Goal: Task Accomplishment & Management: Complete application form

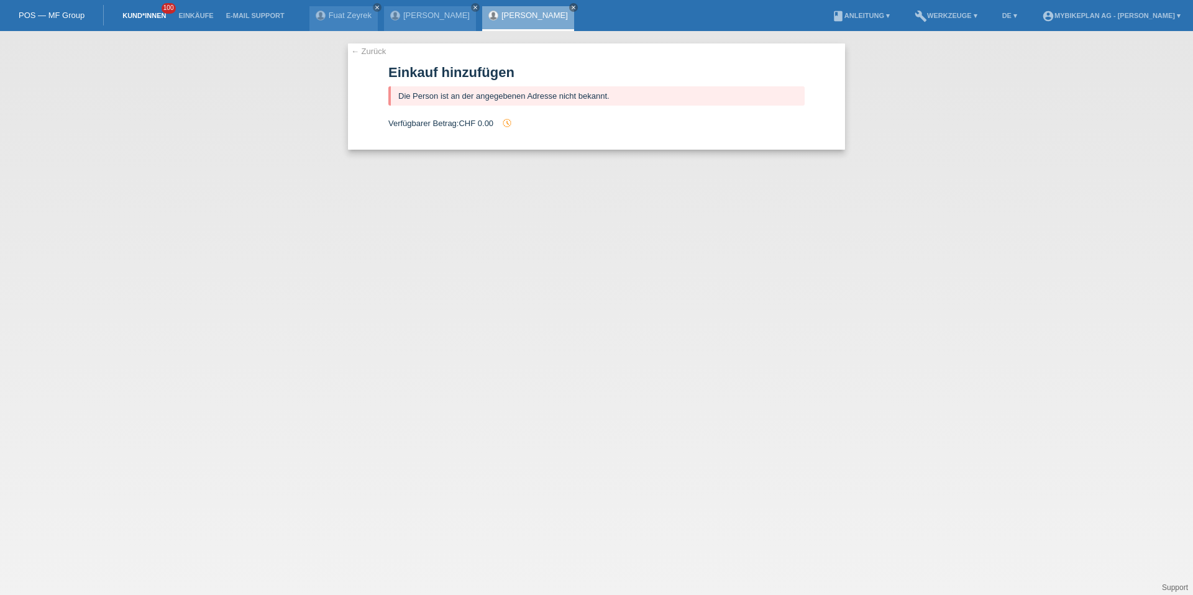
click at [130, 13] on link "Kund*innen" at bounding box center [144, 15] width 56 height 7
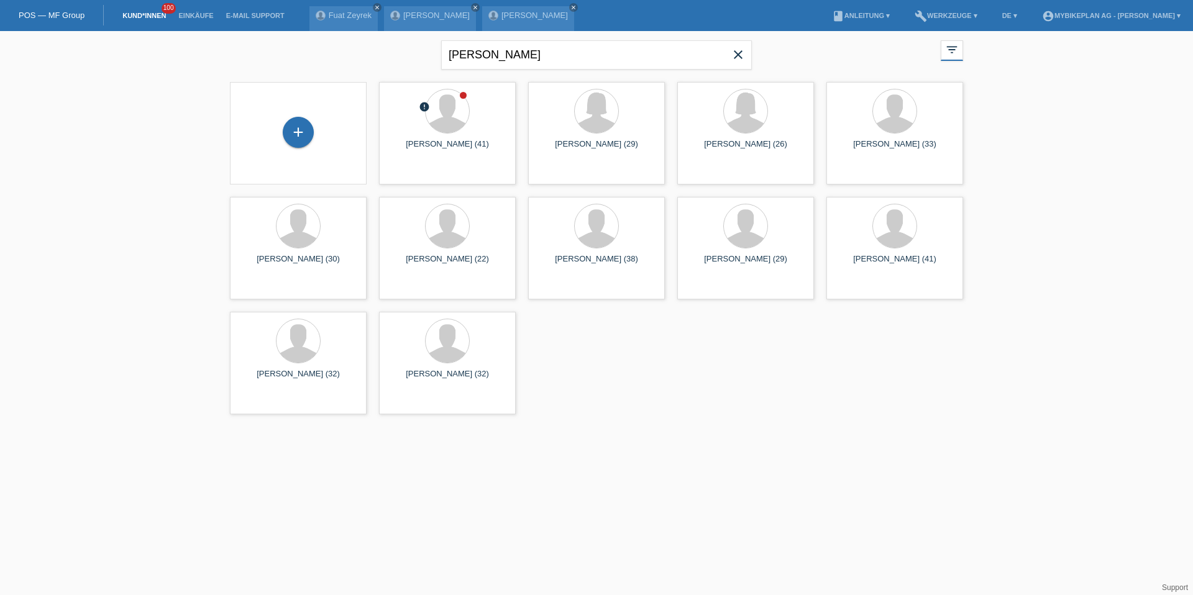
click at [742, 58] on icon "close" at bounding box center [738, 54] width 15 height 15
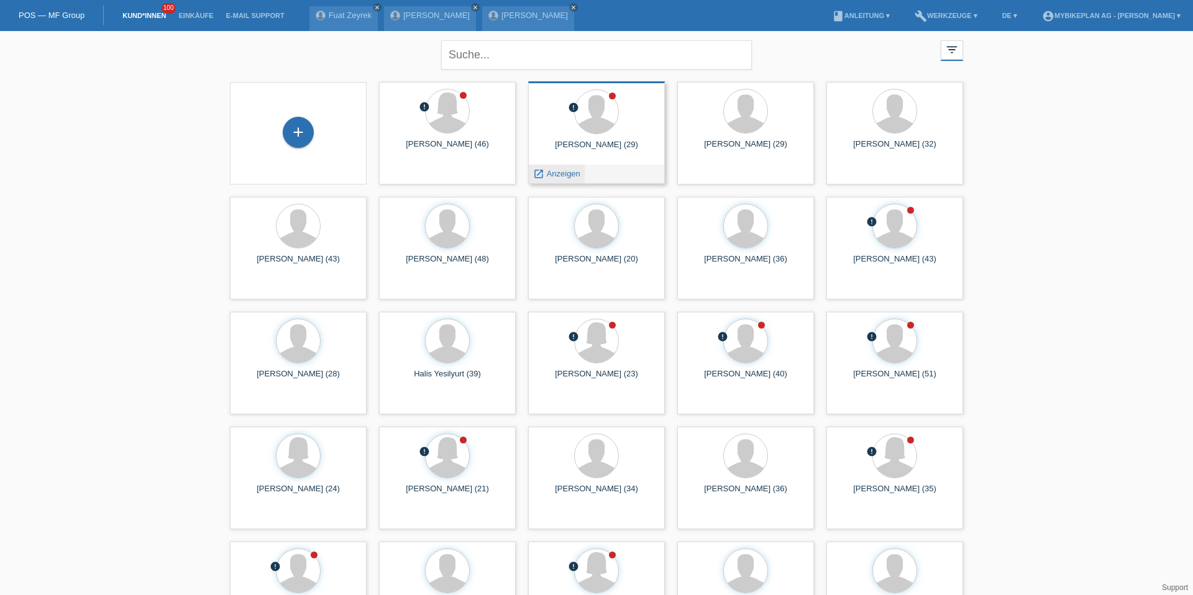
click at [555, 178] on div "launch Anzeigen" at bounding box center [557, 174] width 56 height 19
click at [555, 176] on span "Anzeigen" at bounding box center [564, 173] width 34 height 9
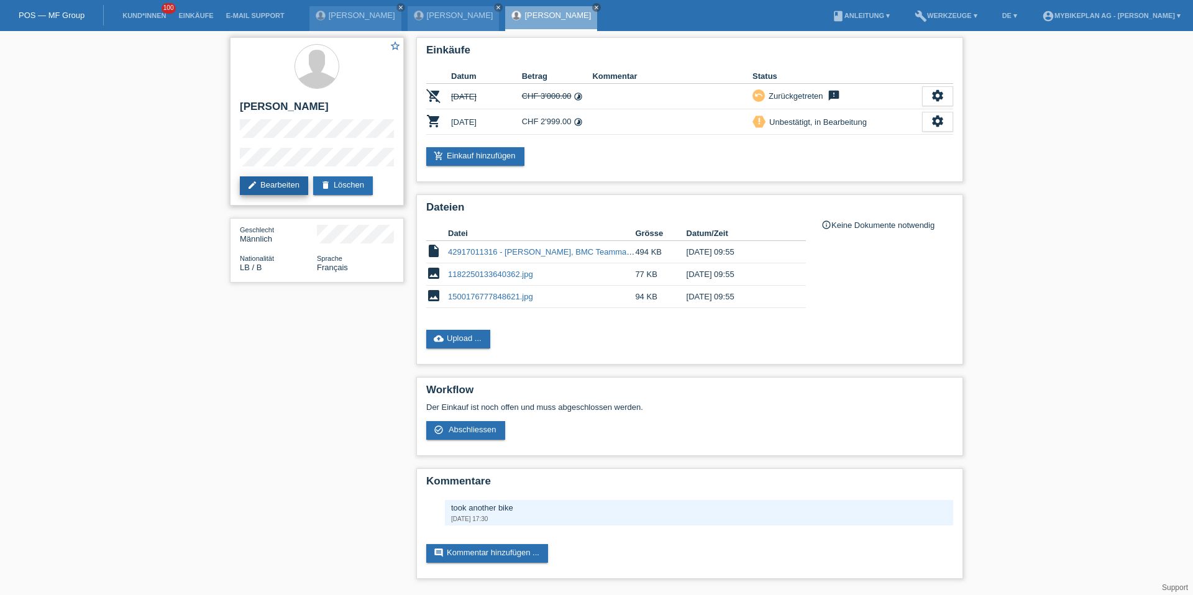
click at [277, 186] on link "edit Bearbeiten" at bounding box center [274, 185] width 68 height 19
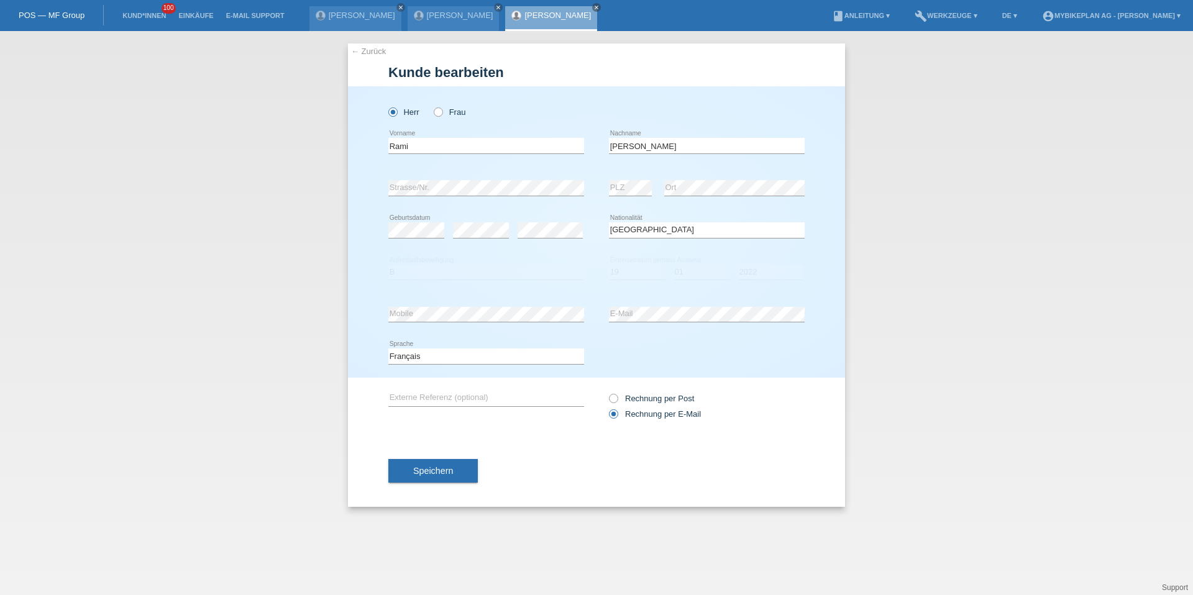
select select "LB"
select select "B"
select select "19"
select select "01"
select select "2022"
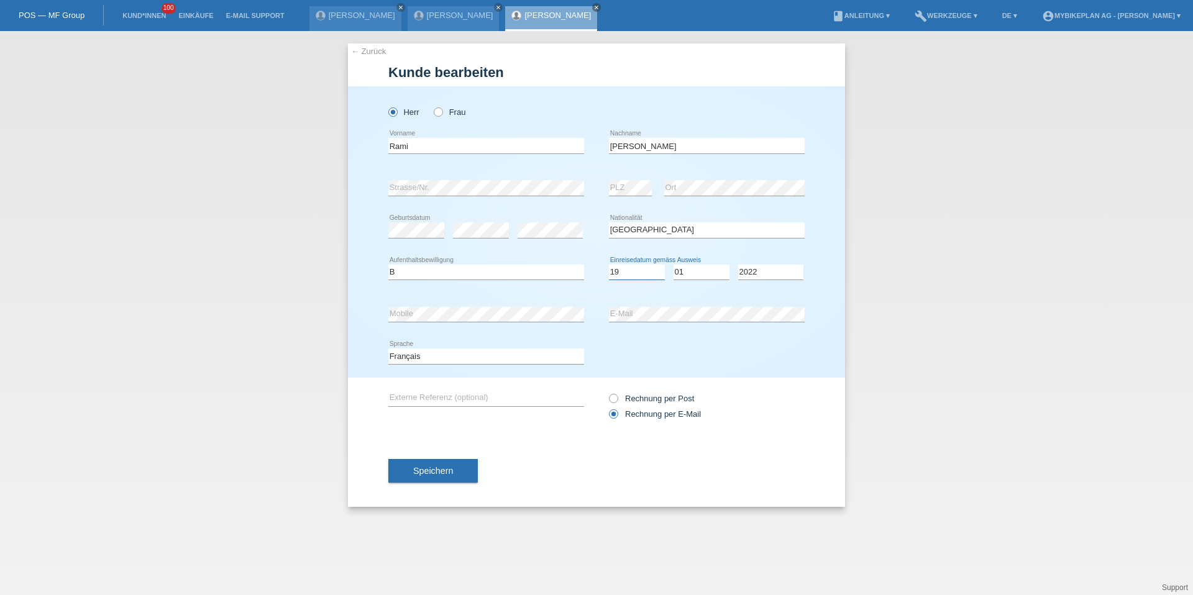
click at [646, 275] on select "Tag 01 02 03 04 05 06 07 08 09 10 11" at bounding box center [637, 272] width 56 height 15
select select "01"
click at [691, 273] on select "Monat 01 02 03 04 05 06 07 08 09 10 11" at bounding box center [701, 272] width 56 height 15
select select "03"
click at [777, 278] on select "Jahr 2025 2024 2023 2022 2021 2020 2019 2018 2017 2016 2015 2014 2013 2012 2011…" at bounding box center [770, 272] width 65 height 15
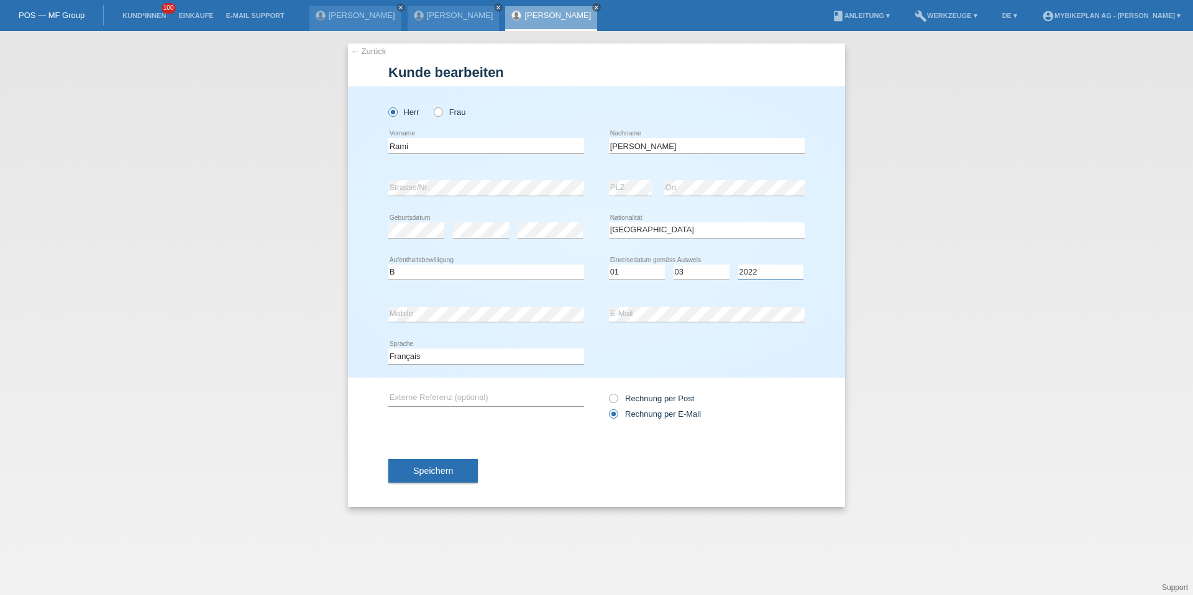
select select "2023"
click at [419, 463] on button "Speichern" at bounding box center [432, 471] width 89 height 24
click at [524, 19] on link "[PERSON_NAME]" at bounding box center [557, 15] width 66 height 9
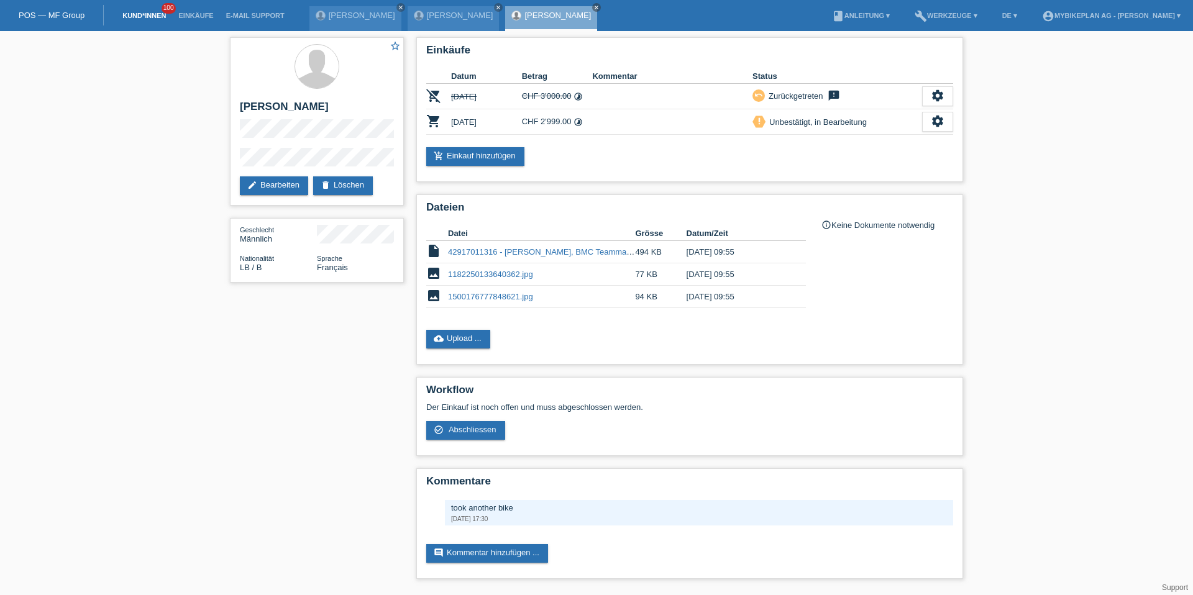
click at [146, 14] on link "Kund*innen" at bounding box center [144, 15] width 56 height 7
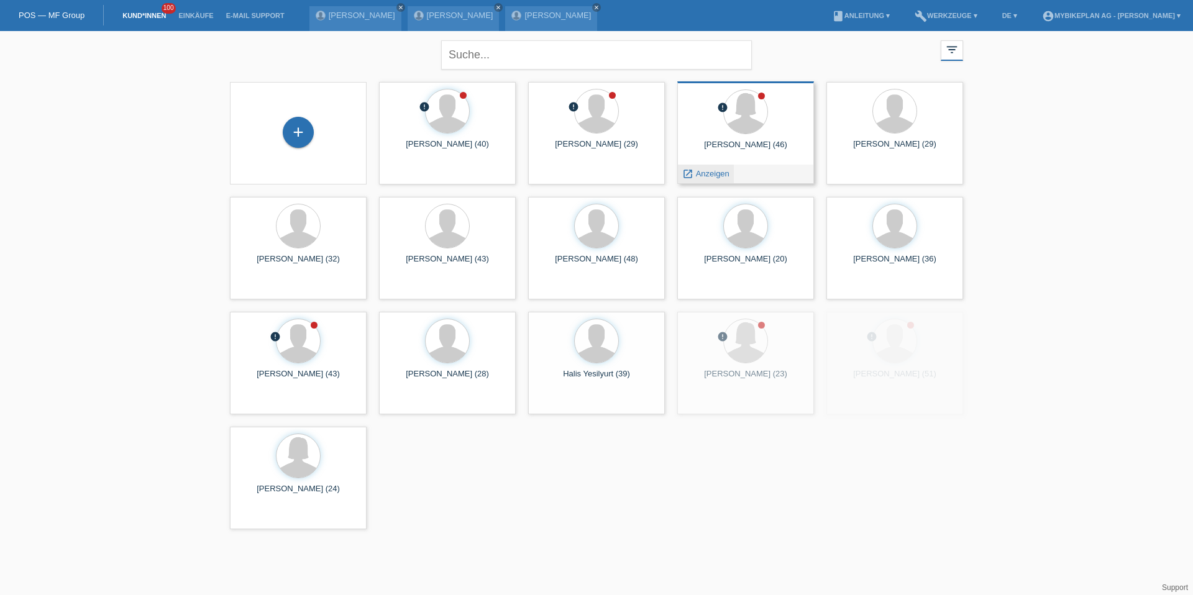
click at [698, 173] on span "Anzeigen" at bounding box center [713, 173] width 34 height 9
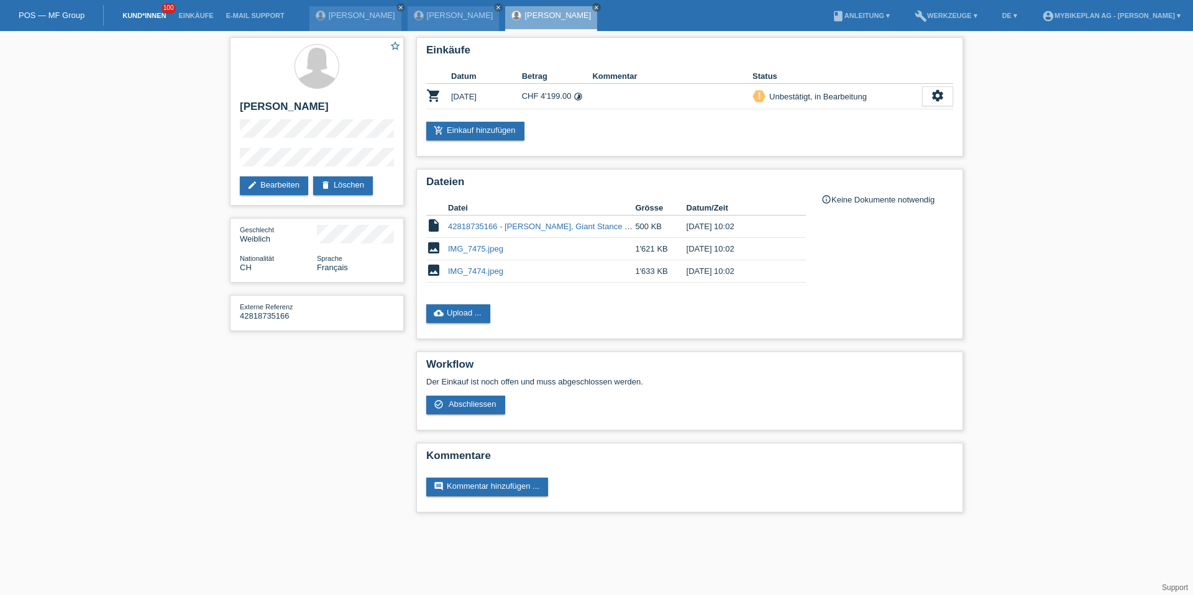
click at [133, 16] on link "Kund*innen" at bounding box center [144, 15] width 56 height 7
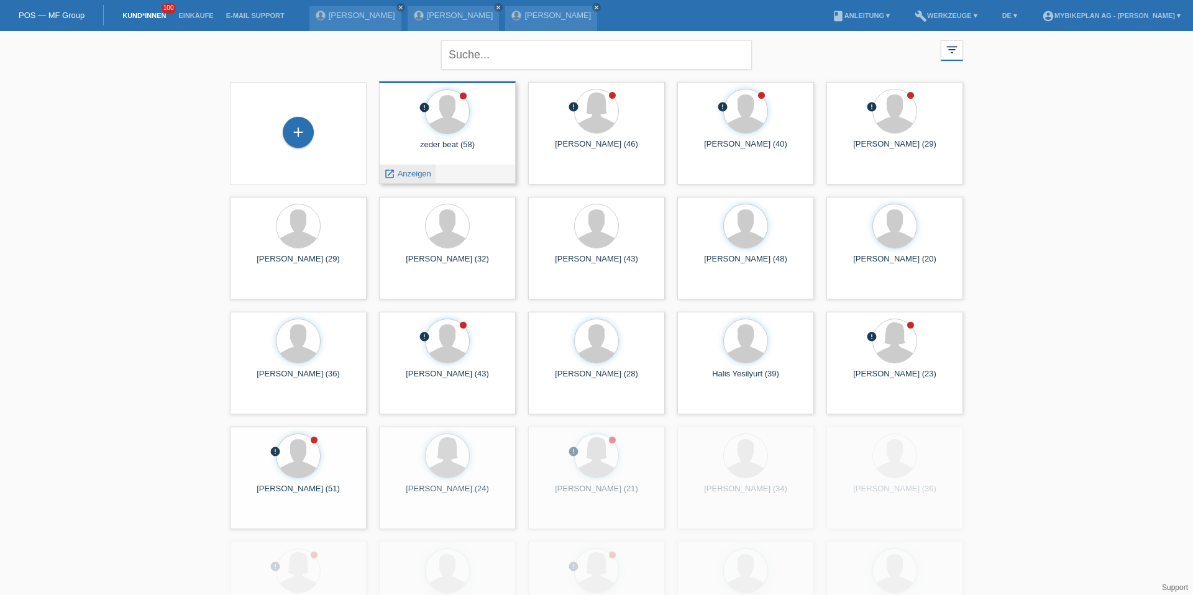
click at [421, 173] on span "Anzeigen" at bounding box center [415, 173] width 34 height 9
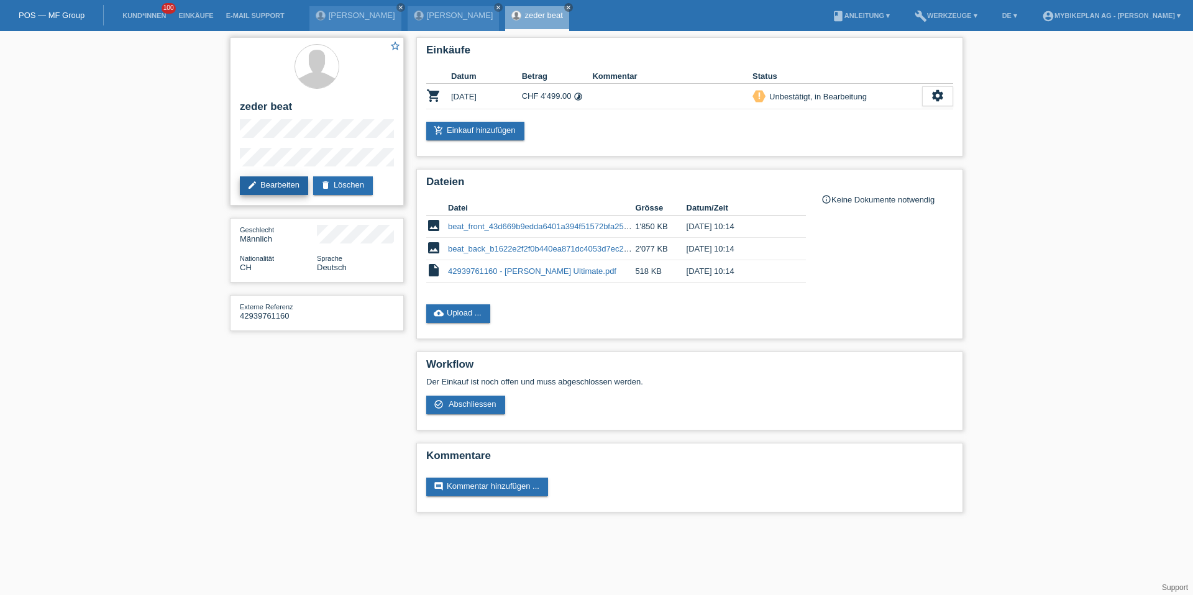
click at [285, 186] on link "edit Bearbeiten" at bounding box center [274, 185] width 68 height 19
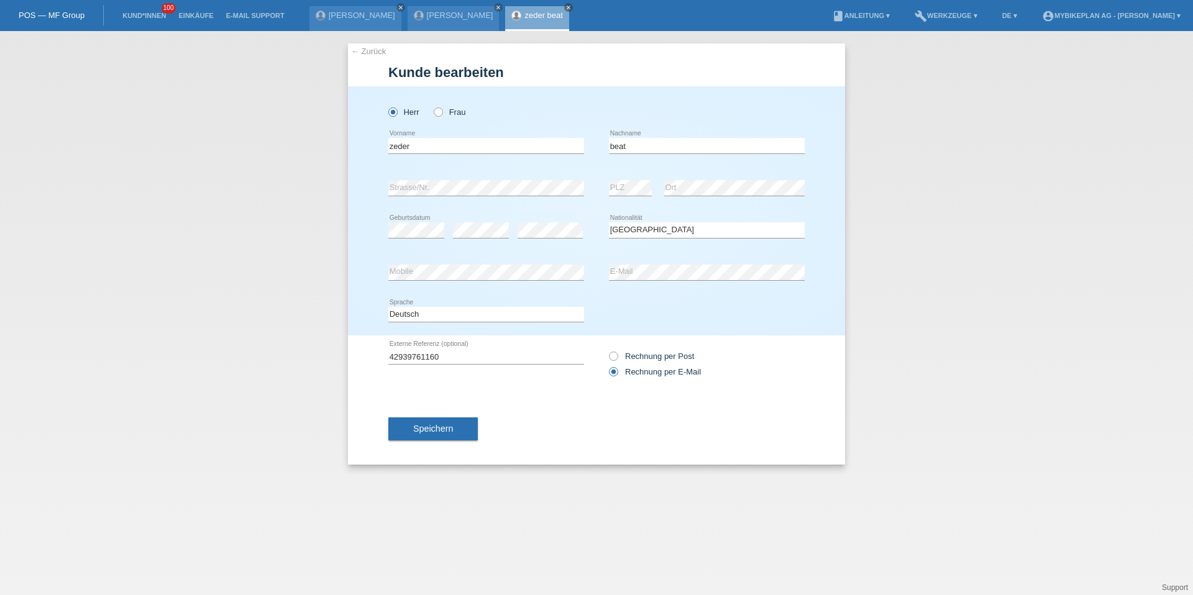
select select "CH"
click at [501, 152] on input "zeder" at bounding box center [486, 146] width 196 height 16
type input "Beat [PERSON_NAME]"
type input "Zeder"
click at [421, 431] on span "Speichern" at bounding box center [433, 429] width 40 height 10
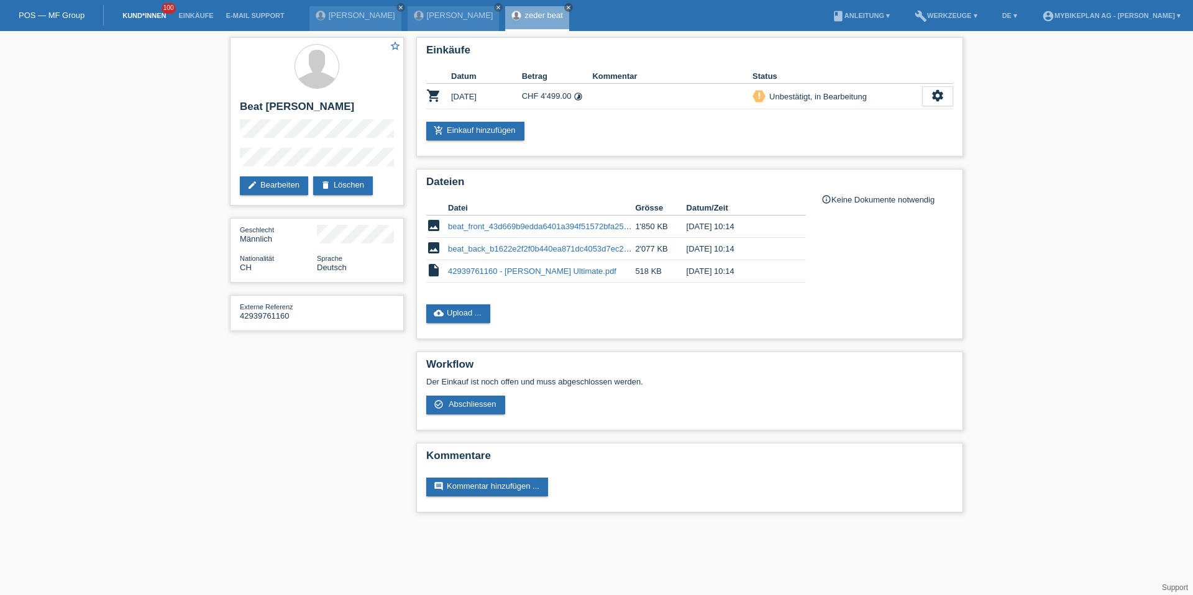
click at [149, 17] on link "Kund*innen" at bounding box center [144, 15] width 56 height 7
click at [147, 17] on link "Kund*innen" at bounding box center [144, 15] width 56 height 7
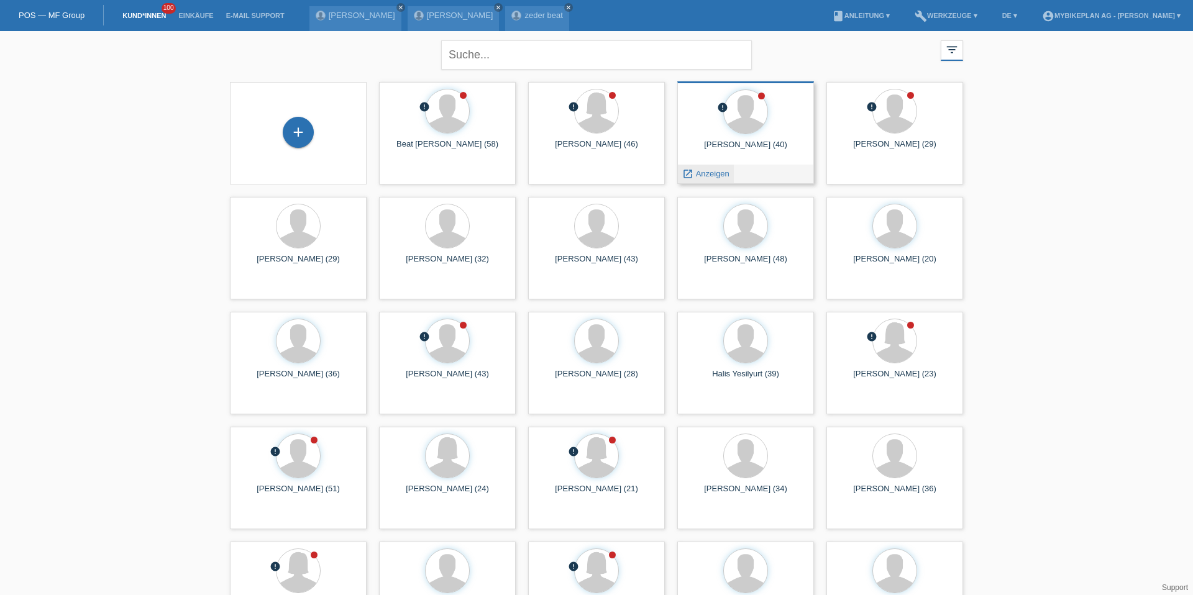
click at [693, 175] on link "launch Anzeigen" at bounding box center [705, 173] width 47 height 9
